Goal: Complete application form

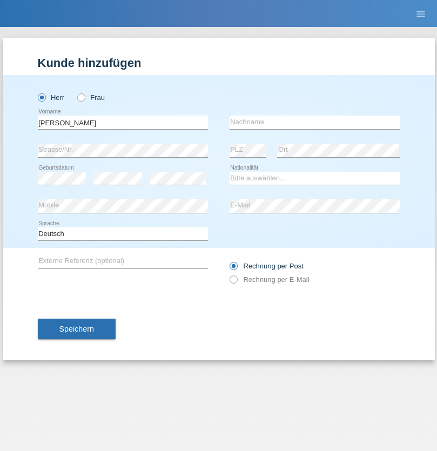
type input "[PERSON_NAME]"
click at [314, 122] on input "text" at bounding box center [315, 123] width 170 height 14
type input "[PERSON_NAME]"
select select "IT"
select select "C"
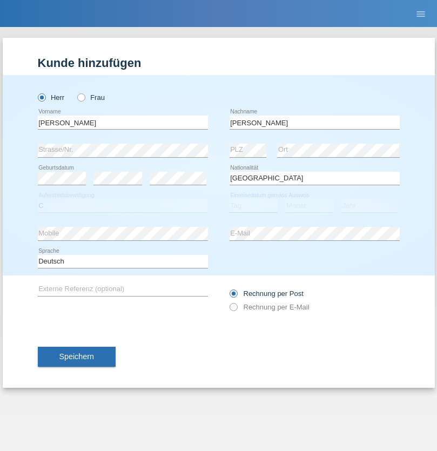
select select "31"
select select "07"
select select "1973"
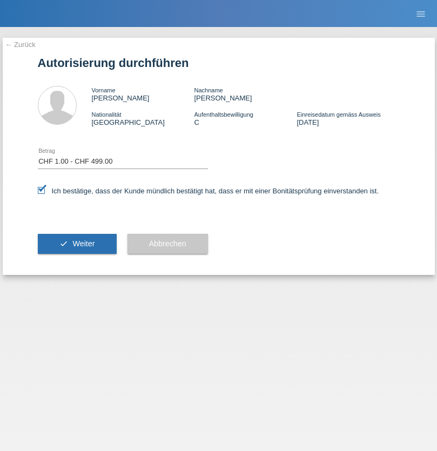
select select "1"
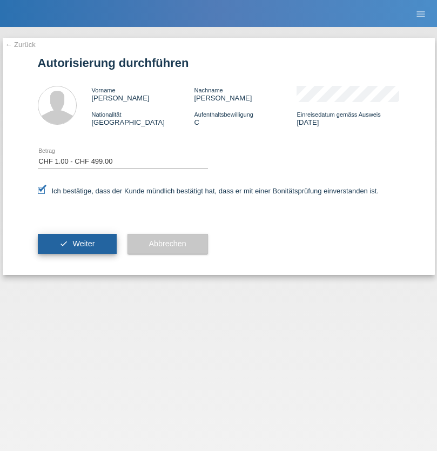
click at [77, 244] on span "Weiter" at bounding box center [83, 243] width 22 height 9
